Goal: Information Seeking & Learning: Learn about a topic

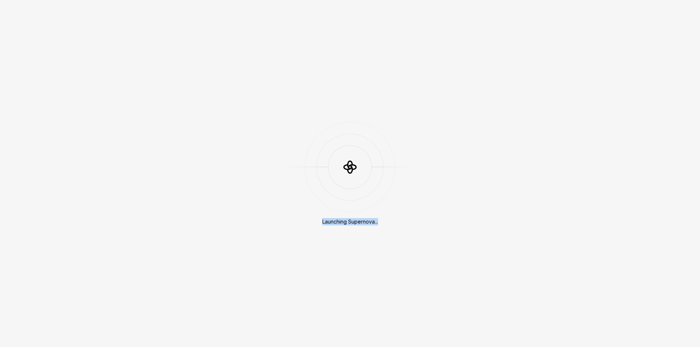
drag, startPoint x: 323, startPoint y: 224, endPoint x: 382, endPoint y: 224, distance: 59.4
click at [382, 224] on div "Launching Supernova..." at bounding box center [350, 174] width 90 height 104
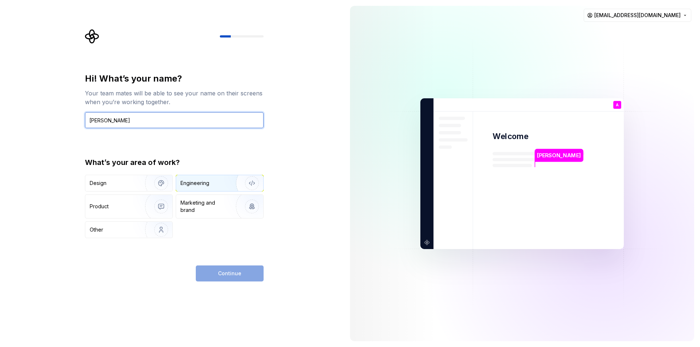
type input "[PERSON_NAME]"
click at [190, 185] on div "Engineering" at bounding box center [194, 183] width 29 height 7
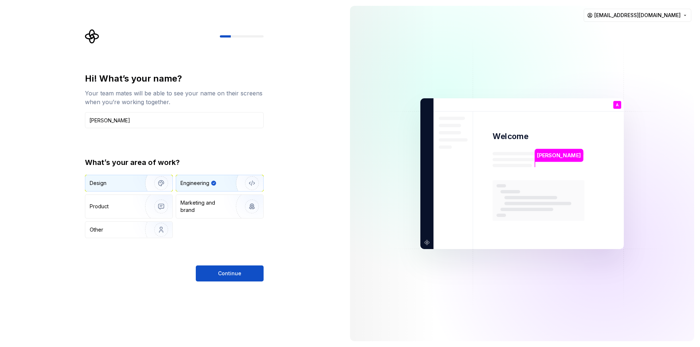
click at [137, 187] on img "button" at bounding box center [156, 183] width 47 height 49
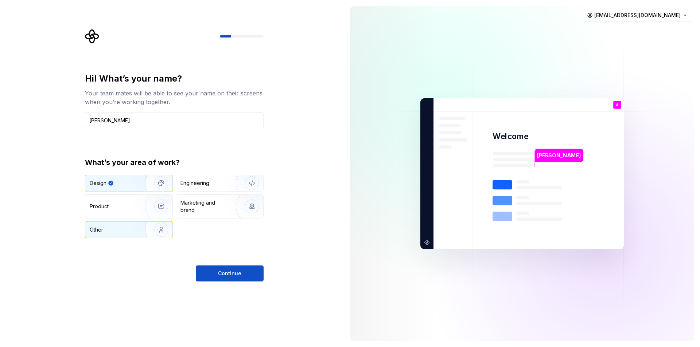
click at [140, 231] on img "button" at bounding box center [156, 230] width 47 height 49
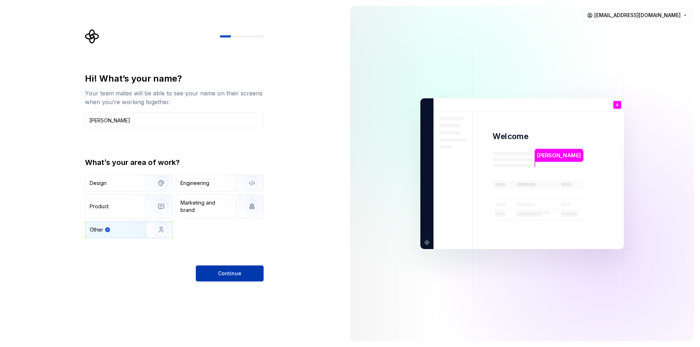
click at [224, 273] on span "Continue" at bounding box center [229, 273] width 23 height 7
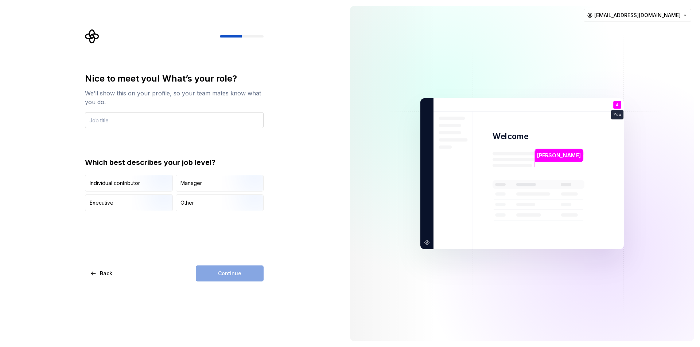
click at [132, 117] on input "text" at bounding box center [174, 120] width 179 height 16
type input "S"
type input "Software Engineer"
click at [189, 183] on div "Manager" at bounding box center [191, 183] width 22 height 7
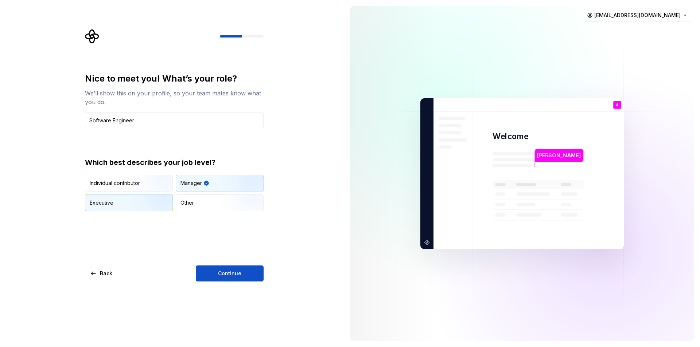
click at [133, 203] on img "button" at bounding box center [155, 212] width 47 height 49
click at [210, 267] on button "Continue" at bounding box center [230, 274] width 68 height 16
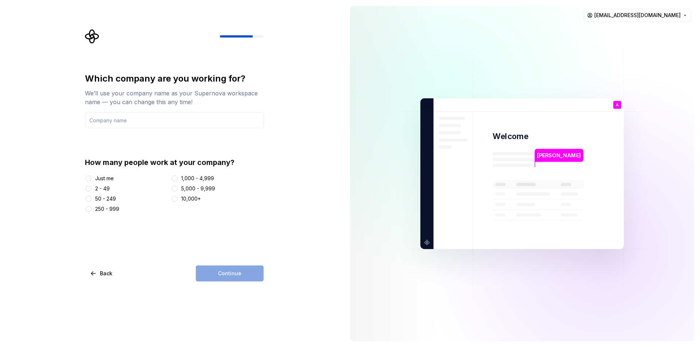
click at [88, 182] on div "Just me 2 - 49 50 - 249 250 - 999 1,000 - 4,999 5,000 - 9,999 10,000+" at bounding box center [174, 194] width 179 height 38
click at [88, 179] on button "Just me" at bounding box center [89, 179] width 6 height 6
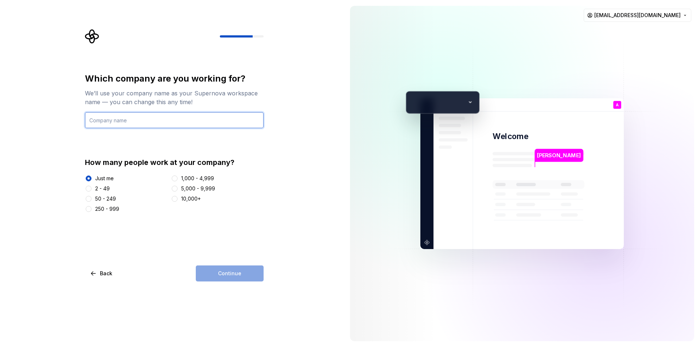
click at [140, 126] on input "text" at bounding box center [174, 120] width 179 height 16
type input "KAREEM"
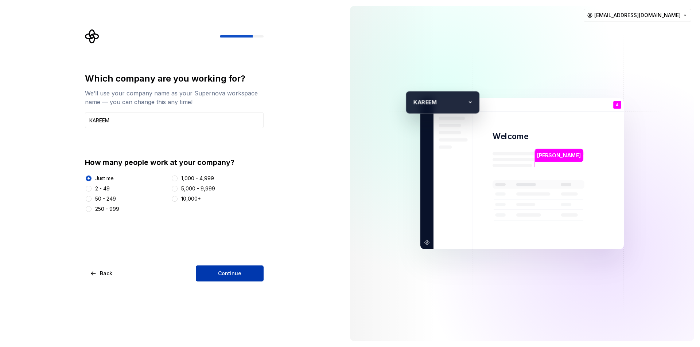
click at [231, 268] on button "Continue" at bounding box center [230, 274] width 68 height 16
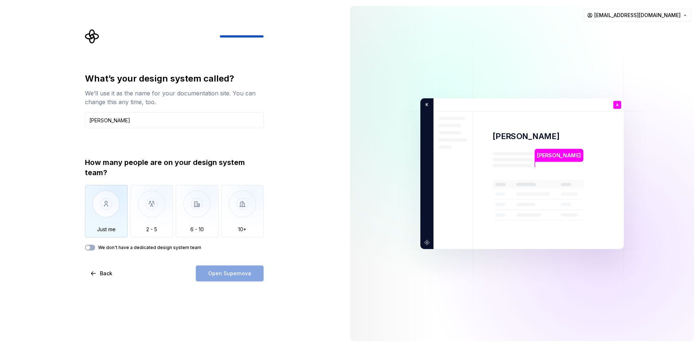
type input "[PERSON_NAME]"
click at [122, 214] on img "button" at bounding box center [106, 209] width 43 height 49
click at [205, 272] on button "Open Supernova" at bounding box center [230, 274] width 68 height 16
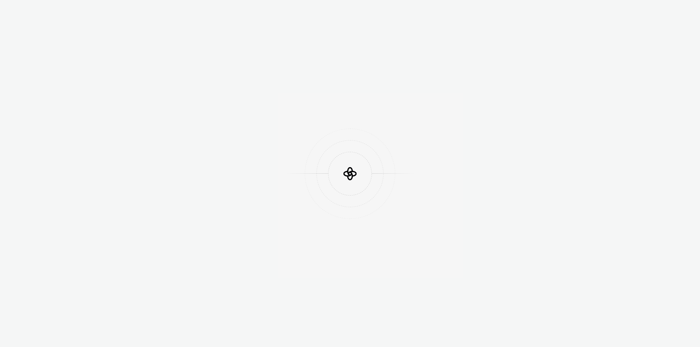
click at [94, 90] on div at bounding box center [350, 173] width 700 height 347
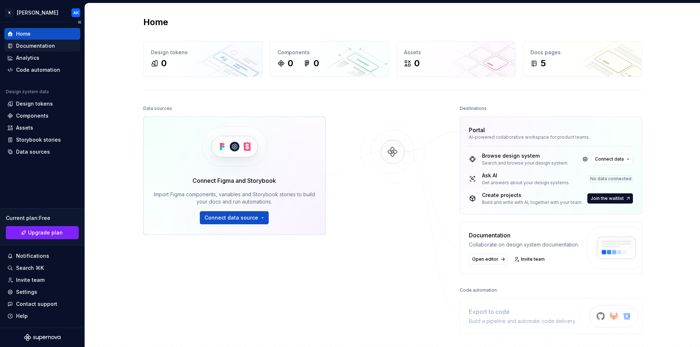
click at [48, 47] on div "Documentation" at bounding box center [35, 45] width 39 height 7
click at [28, 68] on div "Code automation" at bounding box center [38, 69] width 44 height 7
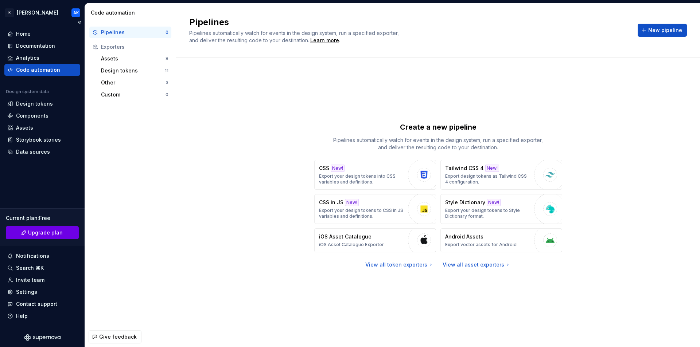
click at [52, 234] on span "Upgrade plan" at bounding box center [45, 232] width 35 height 7
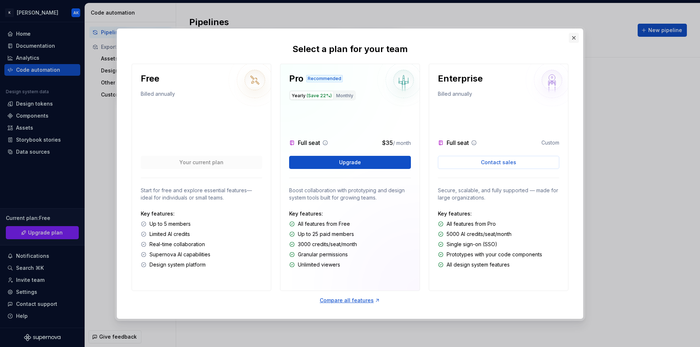
click at [576, 35] on button "button" at bounding box center [574, 38] width 10 height 10
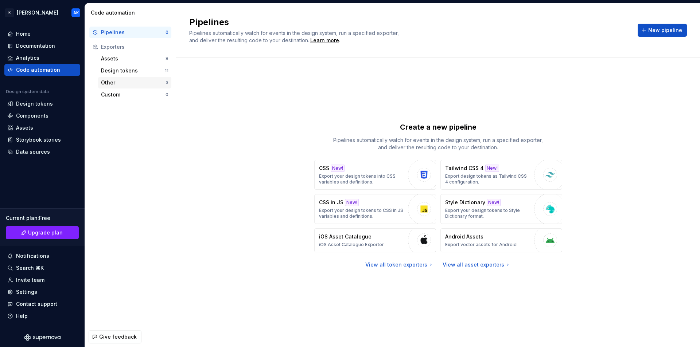
click at [113, 81] on div "Other" at bounding box center [133, 82] width 65 height 7
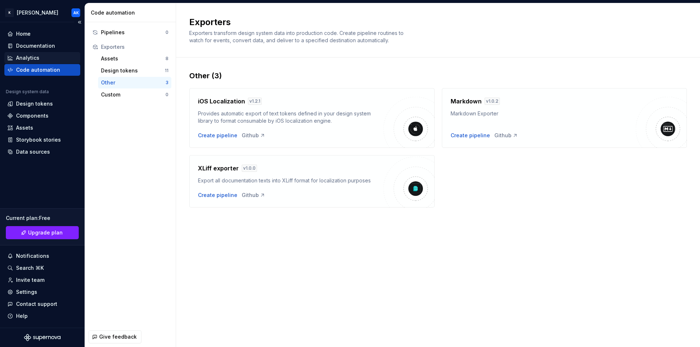
click at [35, 59] on div "Analytics" at bounding box center [27, 57] width 23 height 7
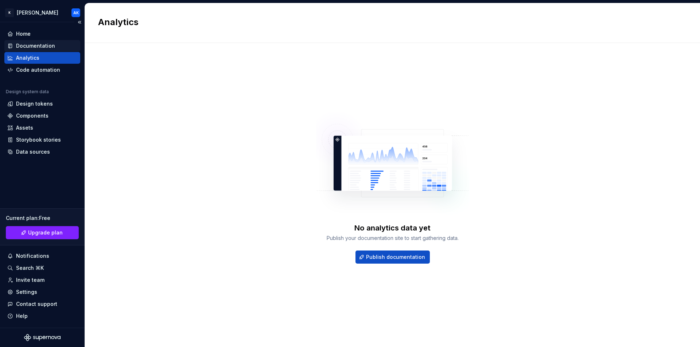
click at [40, 43] on div "Documentation" at bounding box center [35, 45] width 39 height 7
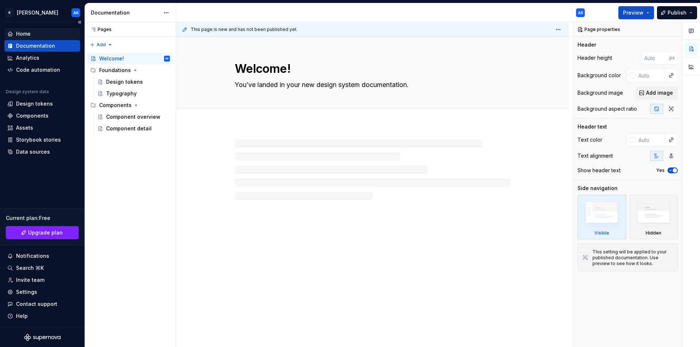
click at [37, 34] on div "Home" at bounding box center [42, 33] width 70 height 7
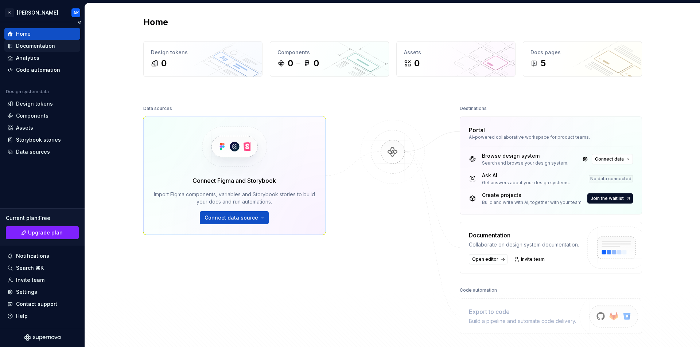
click at [38, 50] on div "Documentation" at bounding box center [42, 46] width 76 height 12
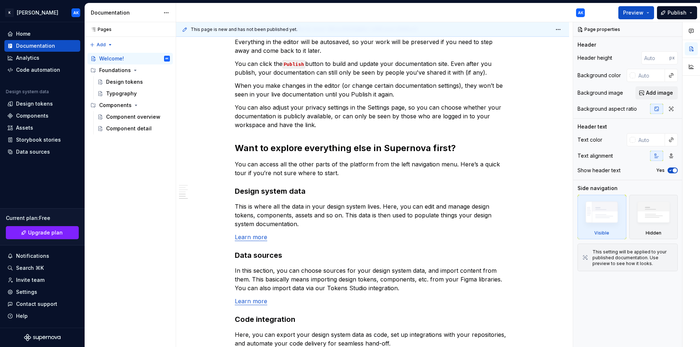
scroll to position [578, 0]
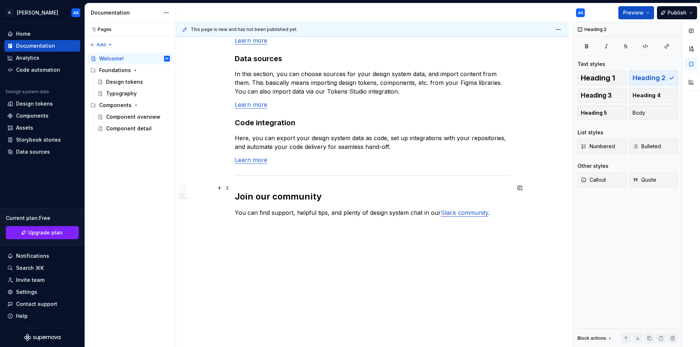
click at [268, 191] on h2 "Join our community" at bounding box center [373, 197] width 276 height 12
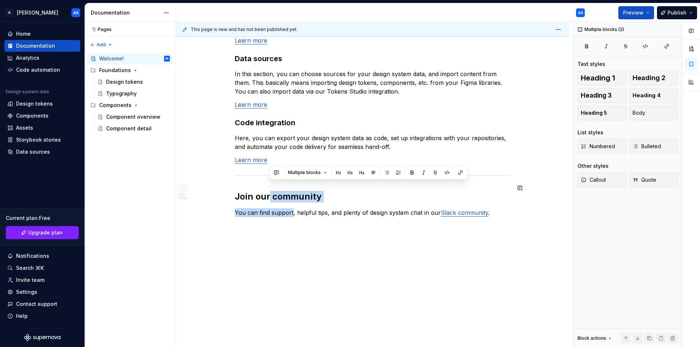
drag, startPoint x: 268, startPoint y: 186, endPoint x: 287, endPoint y: 196, distance: 21.2
click at [363, 118] on h3 "Code integration" at bounding box center [373, 123] width 276 height 10
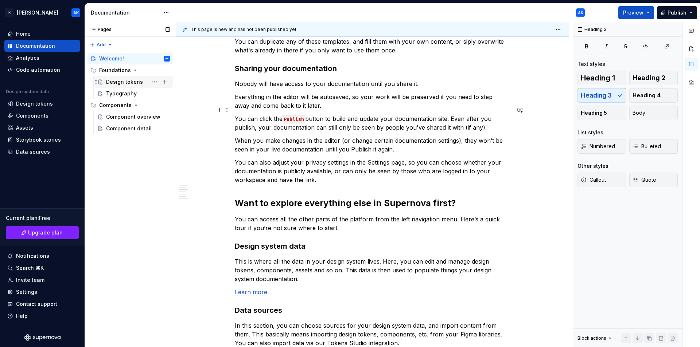
scroll to position [323, 0]
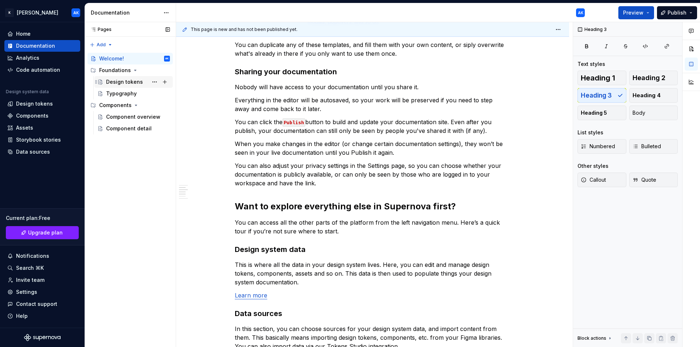
click at [139, 82] on div "Design tokens" at bounding box center [124, 81] width 37 height 7
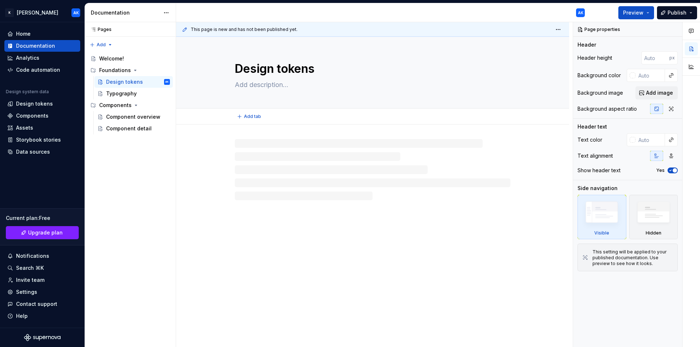
click at [272, 70] on textarea "Design tokens" at bounding box center [371, 69] width 276 height 18
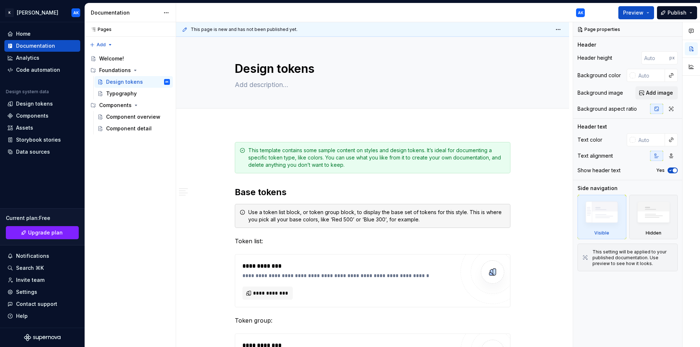
type textarea "*"
